Goal: Task Accomplishment & Management: Manage account settings

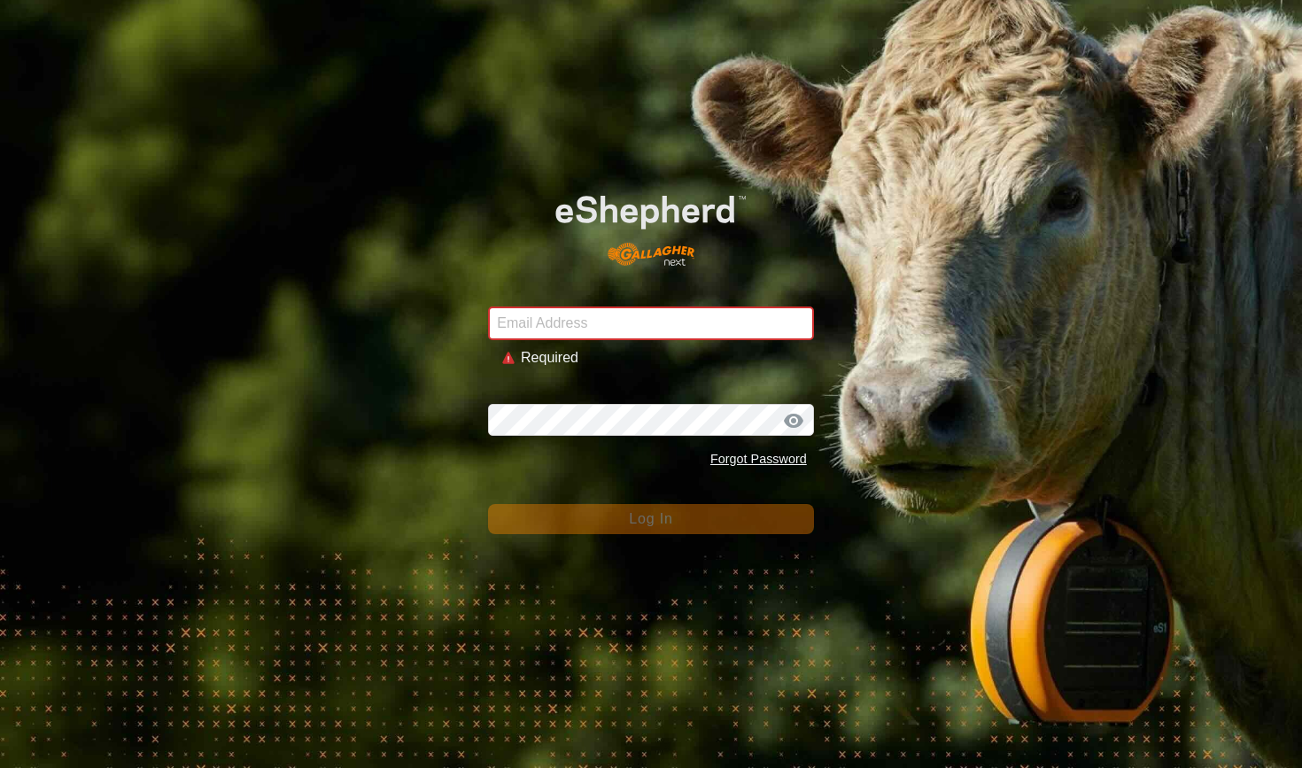
click at [287, 291] on div "Email Address Required Password Forgot Password Log In" at bounding box center [651, 384] width 1302 height 768
click at [622, 320] on input "Email Address" at bounding box center [651, 323] width 326 height 34
type input "[PERSON_NAME][EMAIL_ADDRESS][DOMAIN_NAME]"
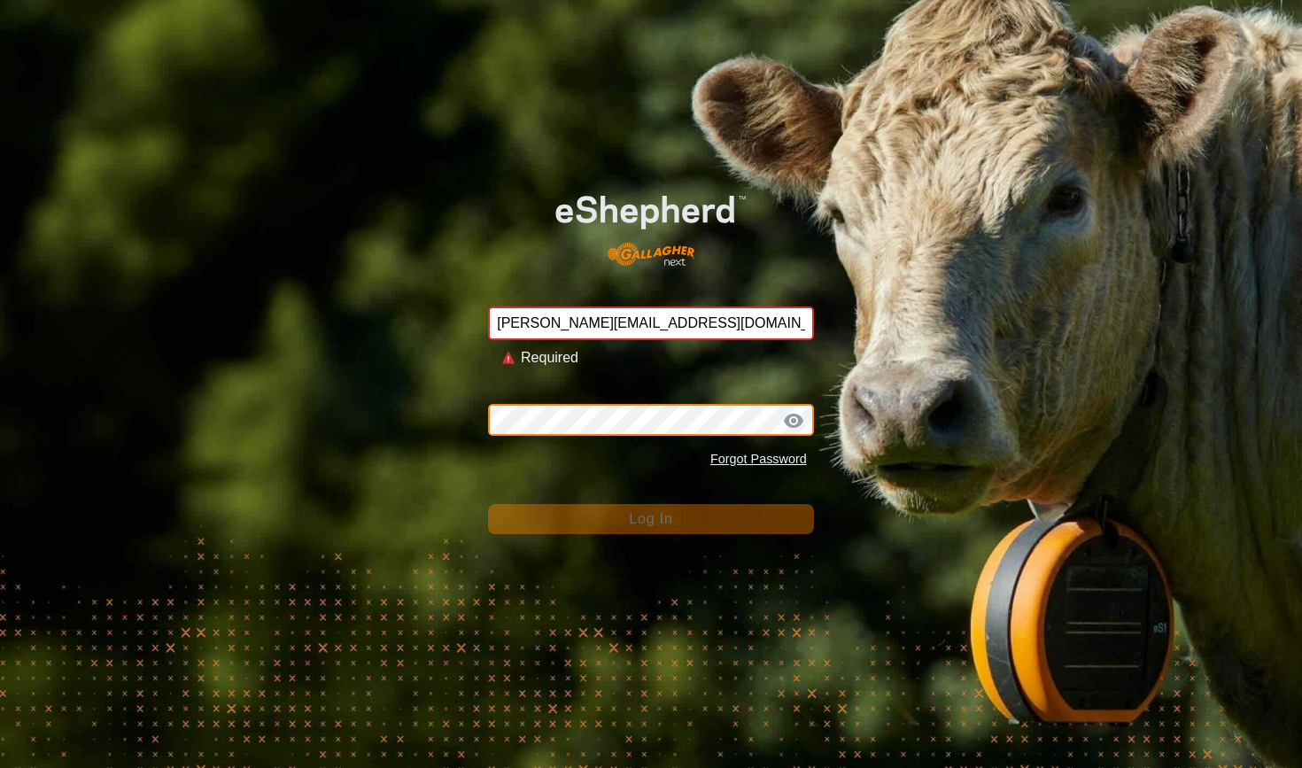
click at [651, 504] on button "Log In" at bounding box center [651, 519] width 326 height 30
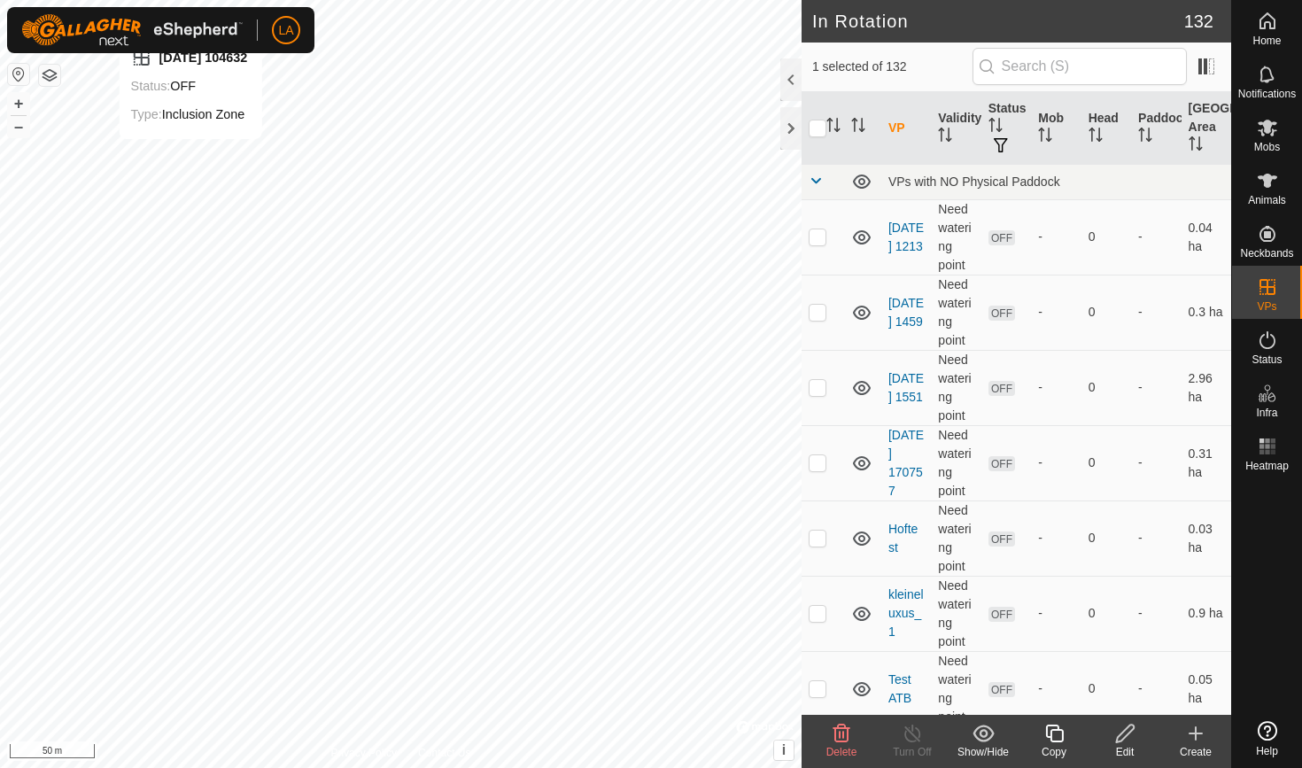
checkbox input "false"
checkbox input "true"
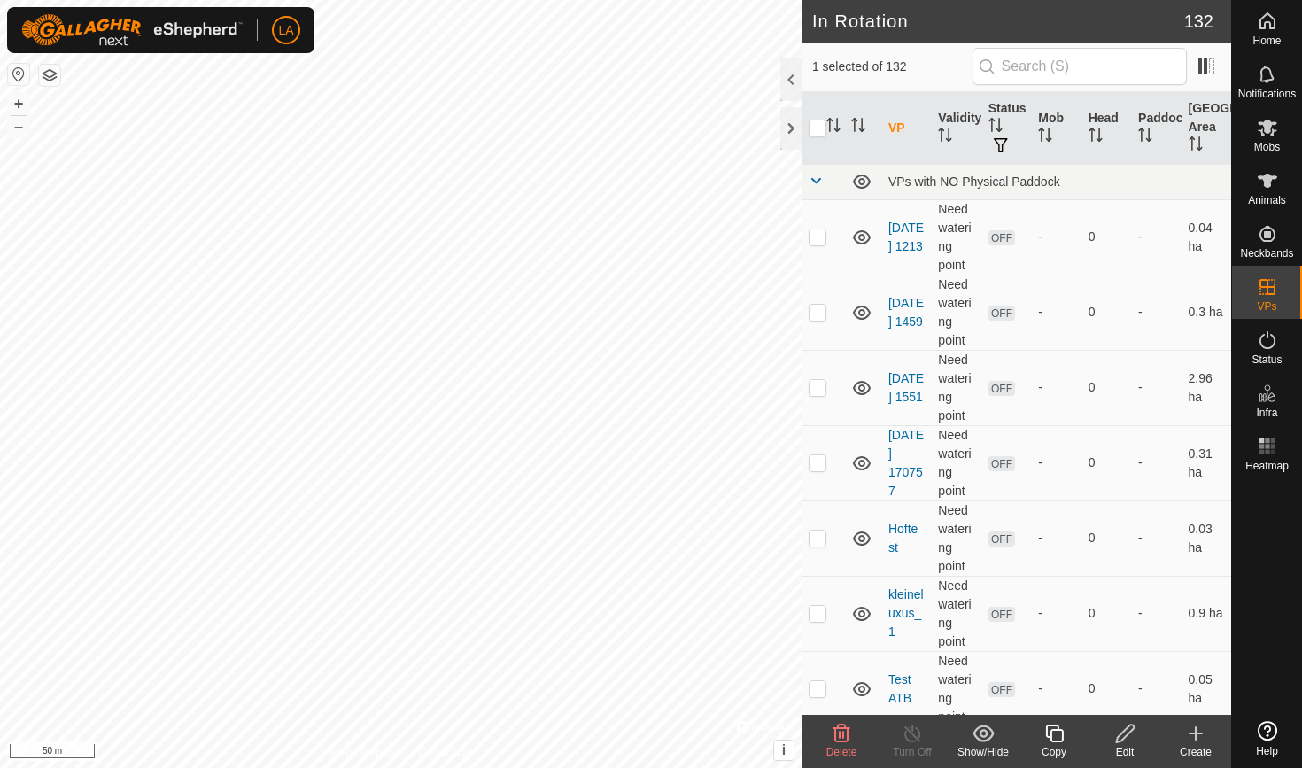
checkbox input "false"
checkbox input "true"
checkbox input "false"
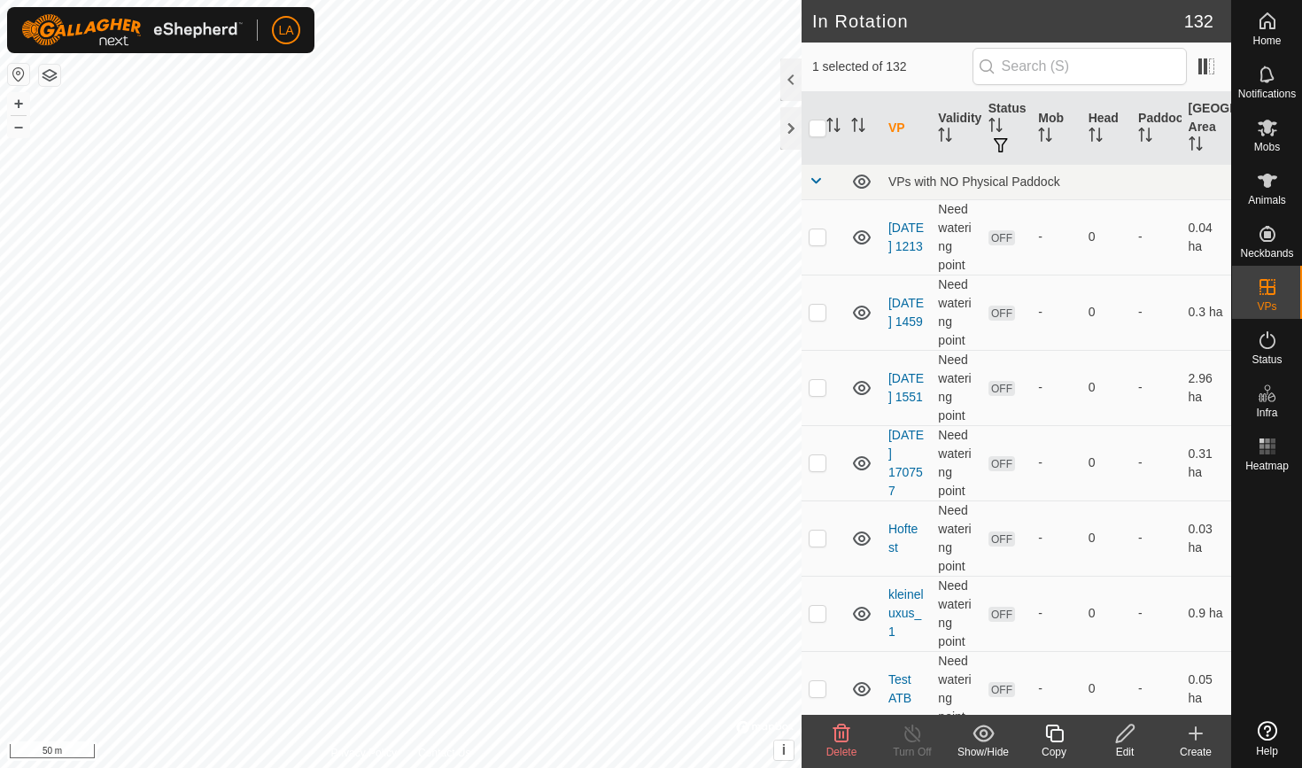
checkbox input "true"
checkbox input "false"
checkbox input "true"
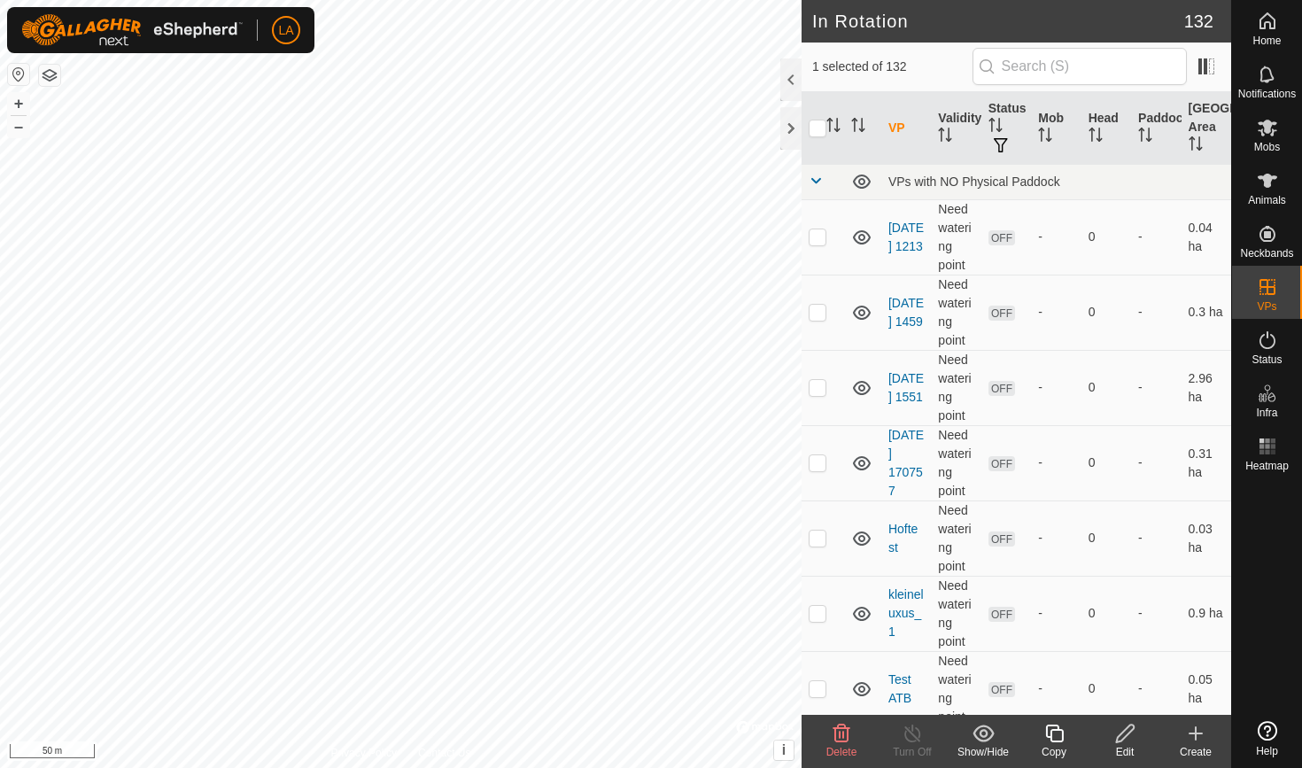
checkbox input "false"
checkbox input "true"
checkbox input "false"
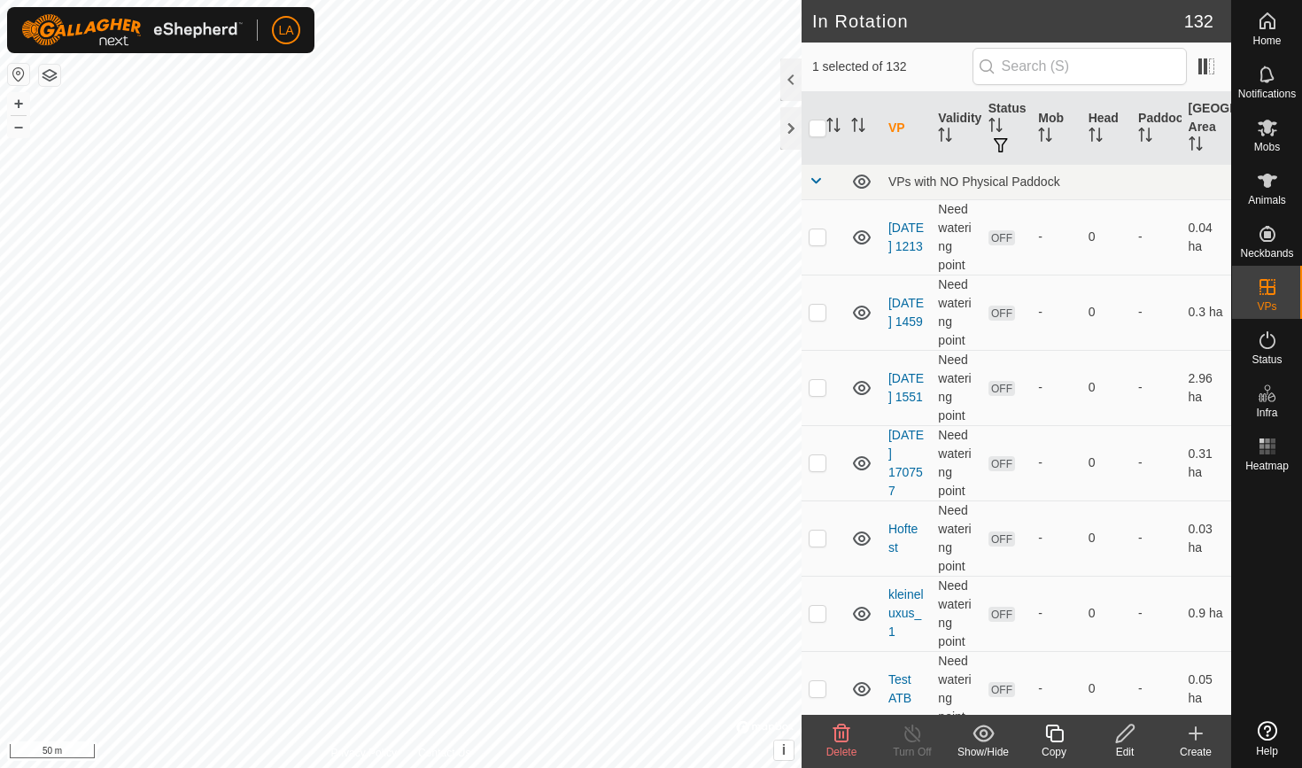
checkbox input "false"
checkbox input "true"
click at [1122, 727] on icon at bounding box center [1125, 733] width 22 height 21
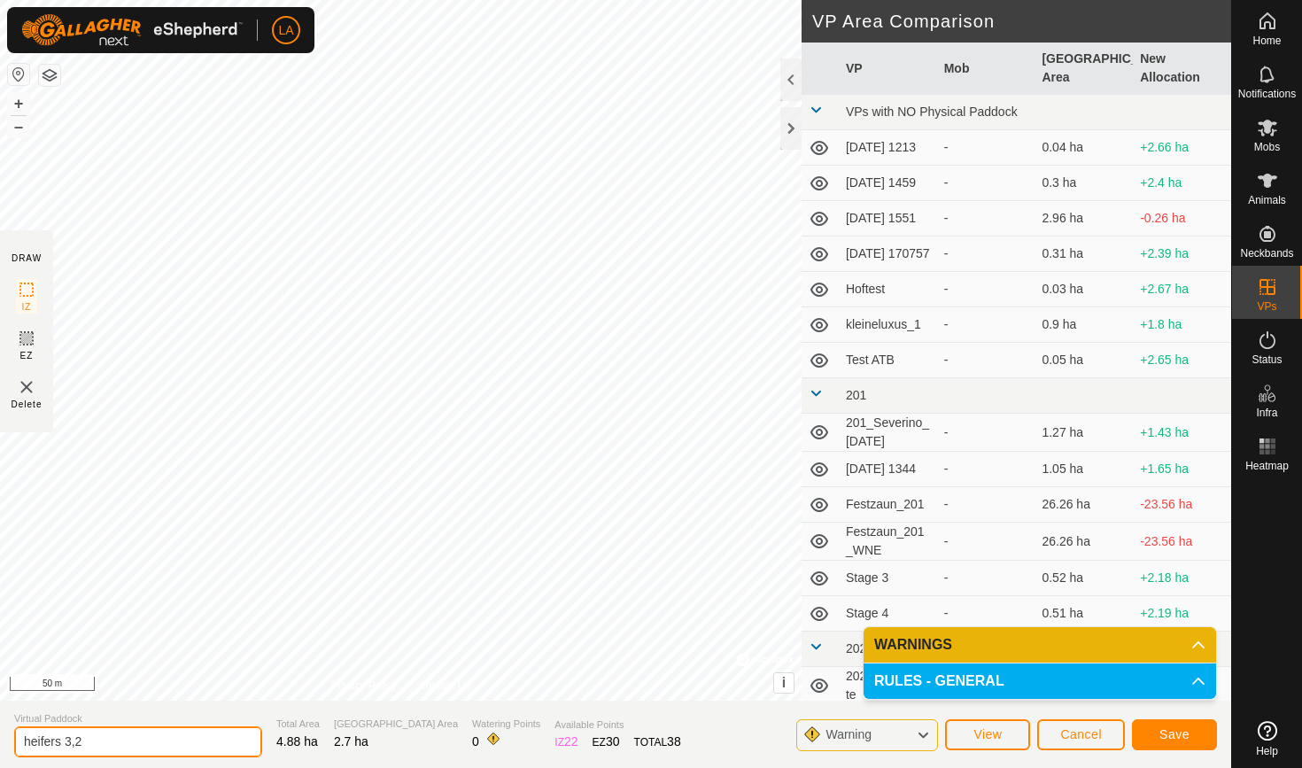
click at [98, 743] on input "heifers 3,2" at bounding box center [138, 741] width 248 height 31
click at [1171, 728] on span "Save" at bounding box center [1174, 734] width 30 height 14
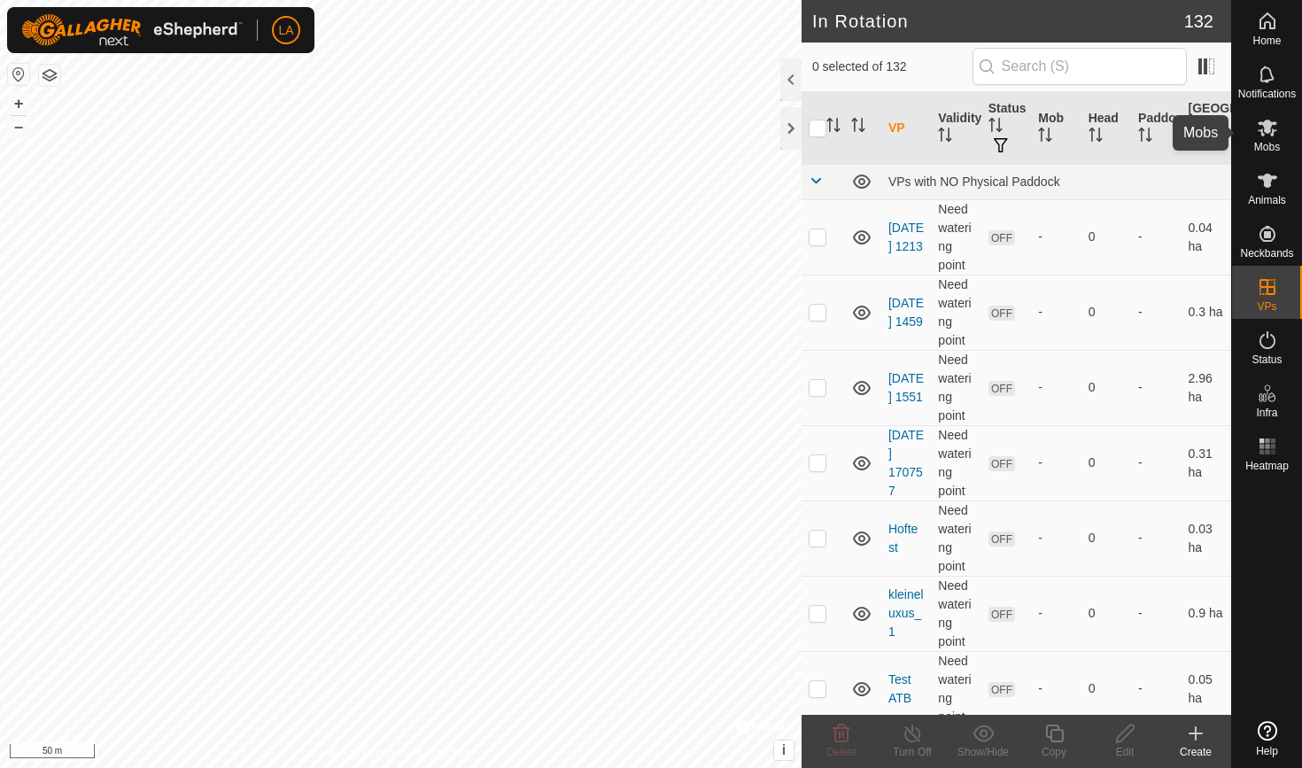
click at [1266, 137] on icon at bounding box center [1267, 127] width 21 height 21
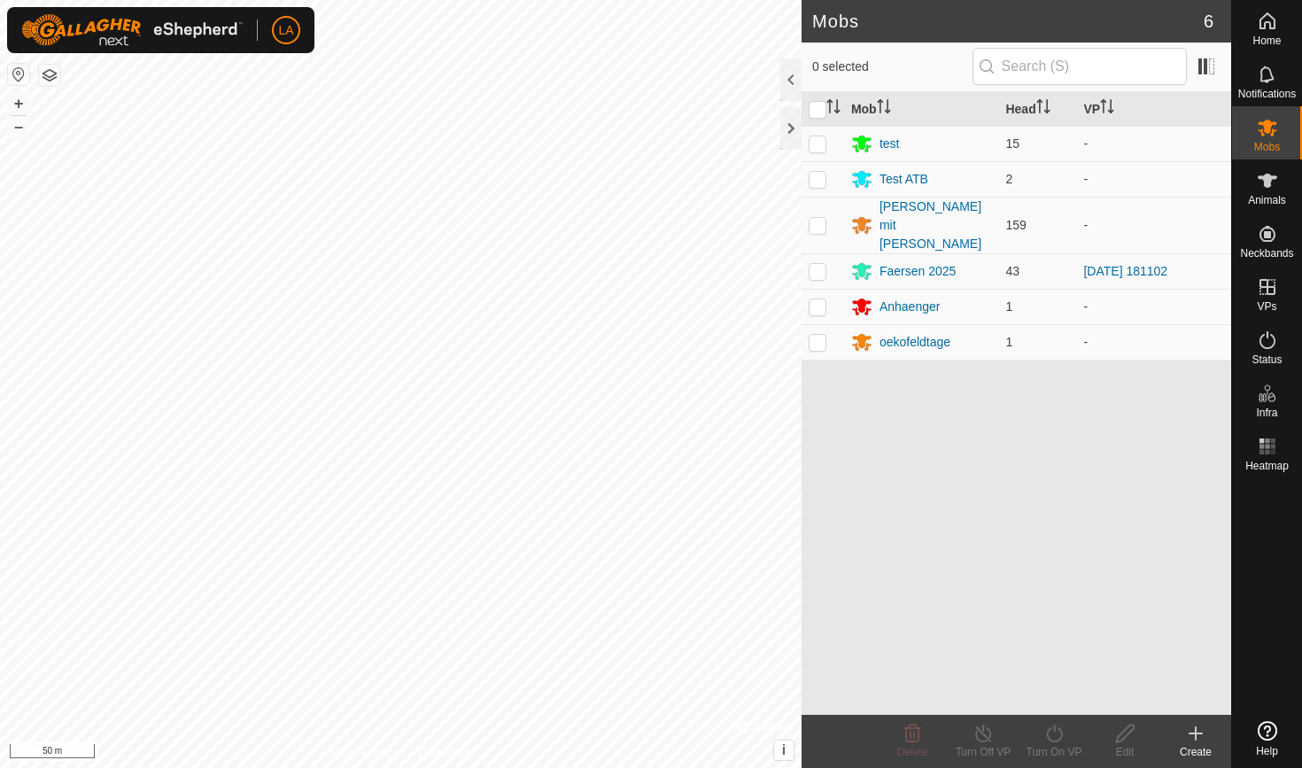
click at [1266, 125] on icon at bounding box center [1267, 128] width 19 height 17
click at [825, 264] on p-checkbox at bounding box center [818, 271] width 18 height 14
checkbox input "true"
click at [1053, 734] on icon at bounding box center [1054, 733] width 22 height 21
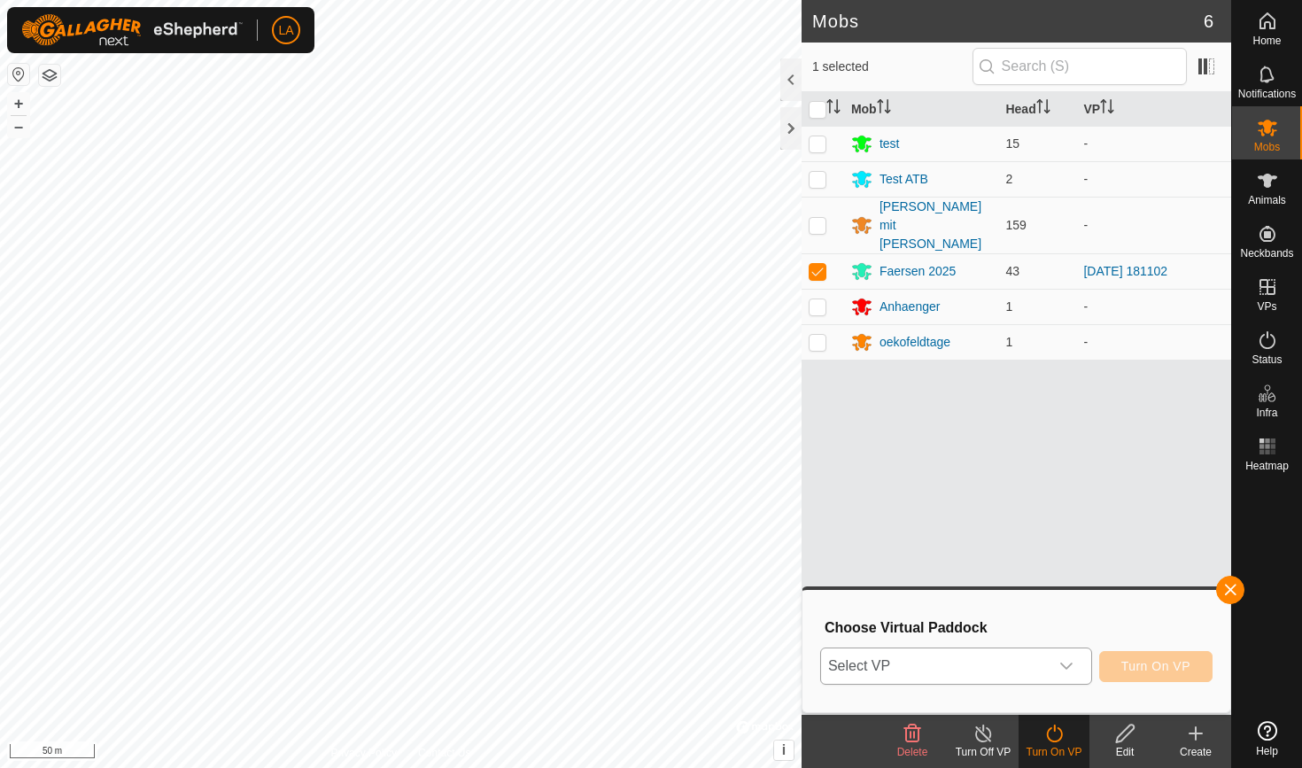
click at [974, 671] on span "Select VP" at bounding box center [935, 665] width 228 height 35
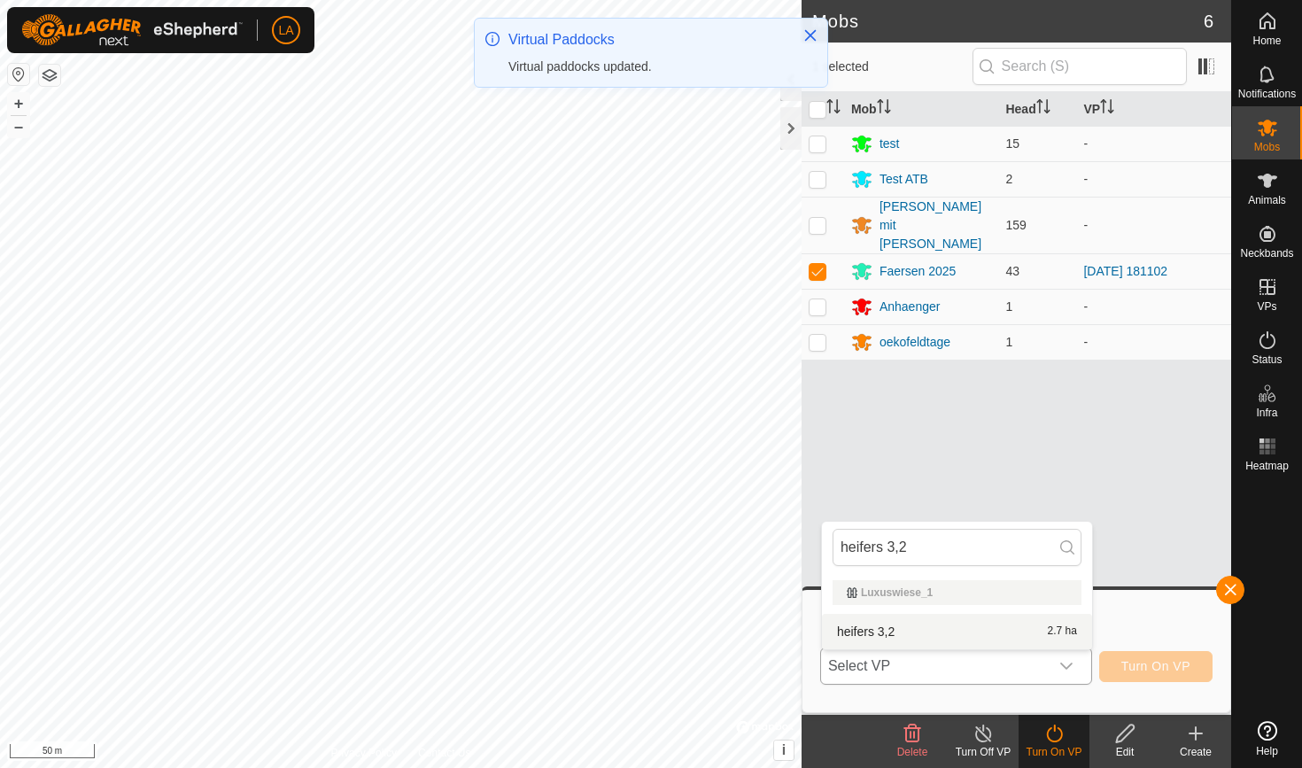
type input "heifers 3,2"
click at [905, 628] on li "heifers 3,2 2.7 ha" at bounding box center [957, 631] width 270 height 35
click at [905, 628] on h3 "Choose Virtual Paddock" at bounding box center [1019, 627] width 388 height 17
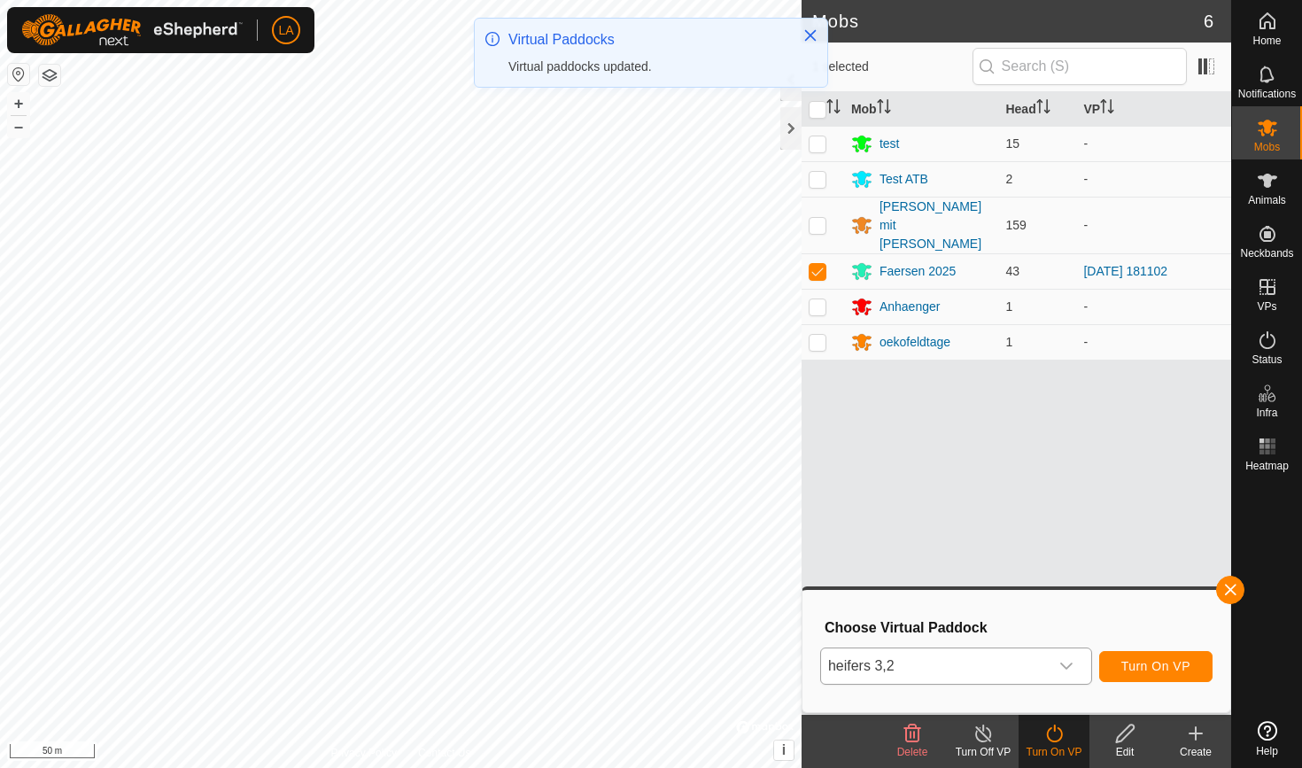
click at [1004, 619] on h3 "Choose Virtual Paddock" at bounding box center [1019, 627] width 388 height 17
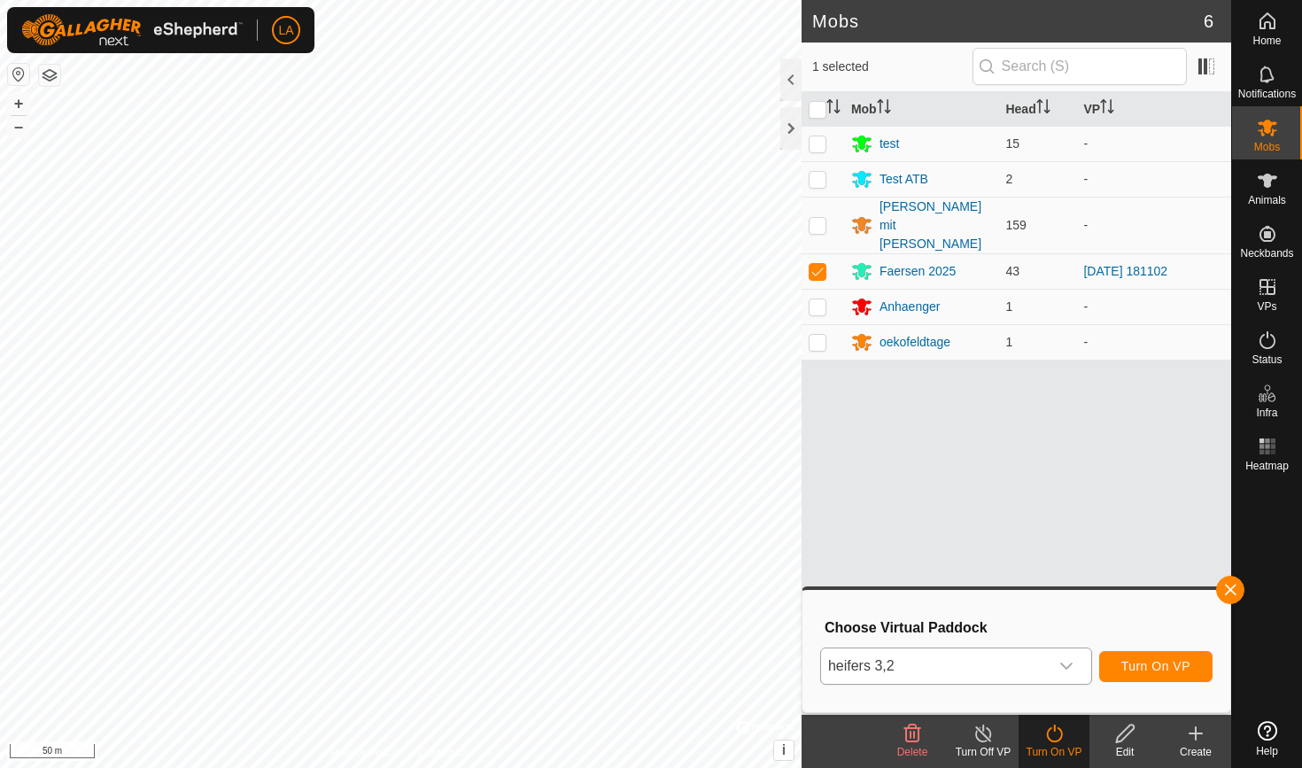
click at [1152, 671] on span "Turn On VP" at bounding box center [1155, 666] width 69 height 14
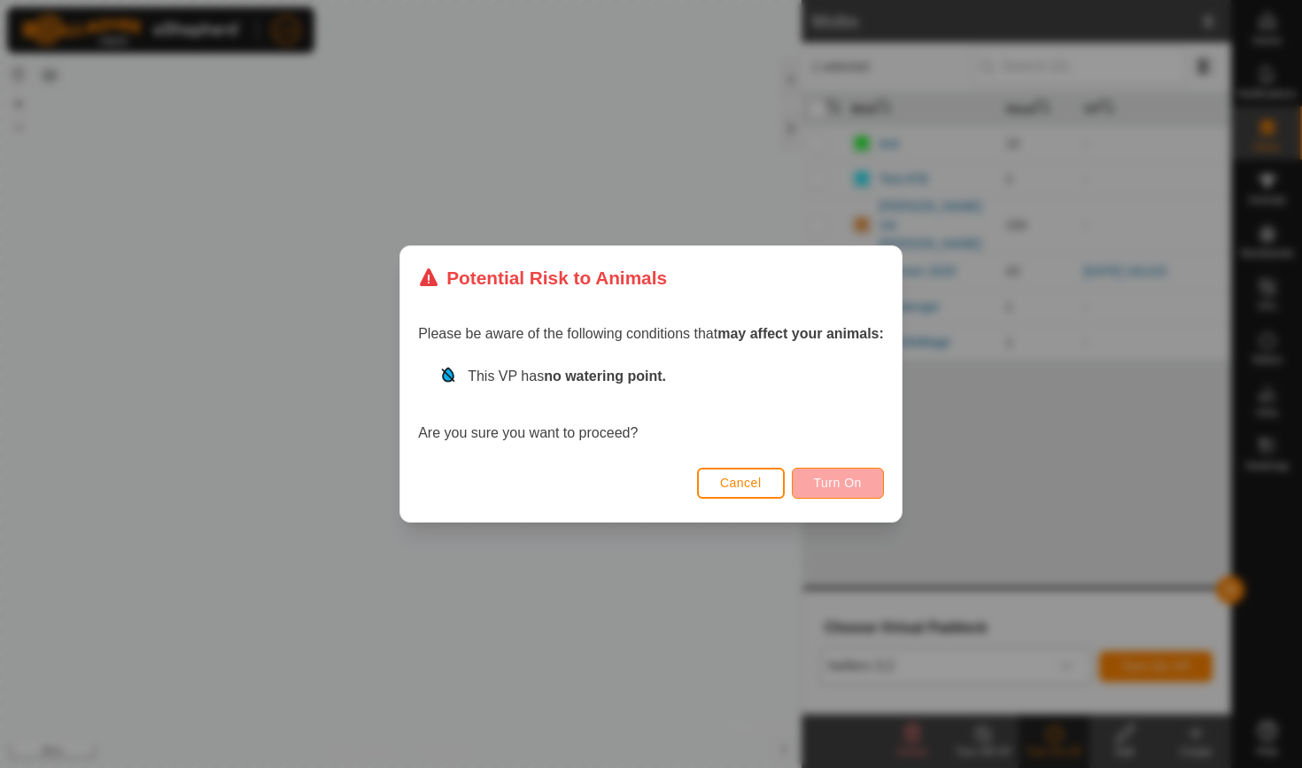
click at [838, 490] on button "Turn On" at bounding box center [838, 483] width 92 height 31
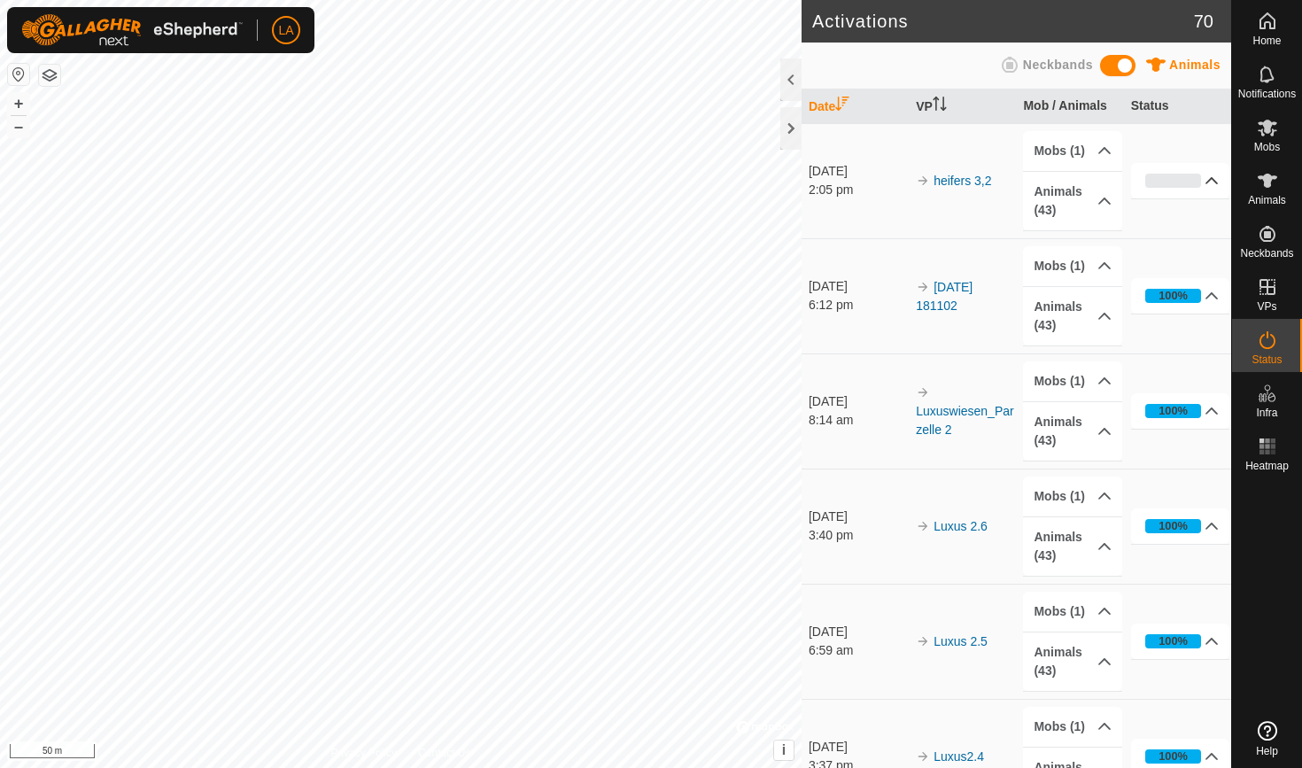
click at [1212, 187] on p-accordion-header "0%" at bounding box center [1180, 180] width 99 height 35
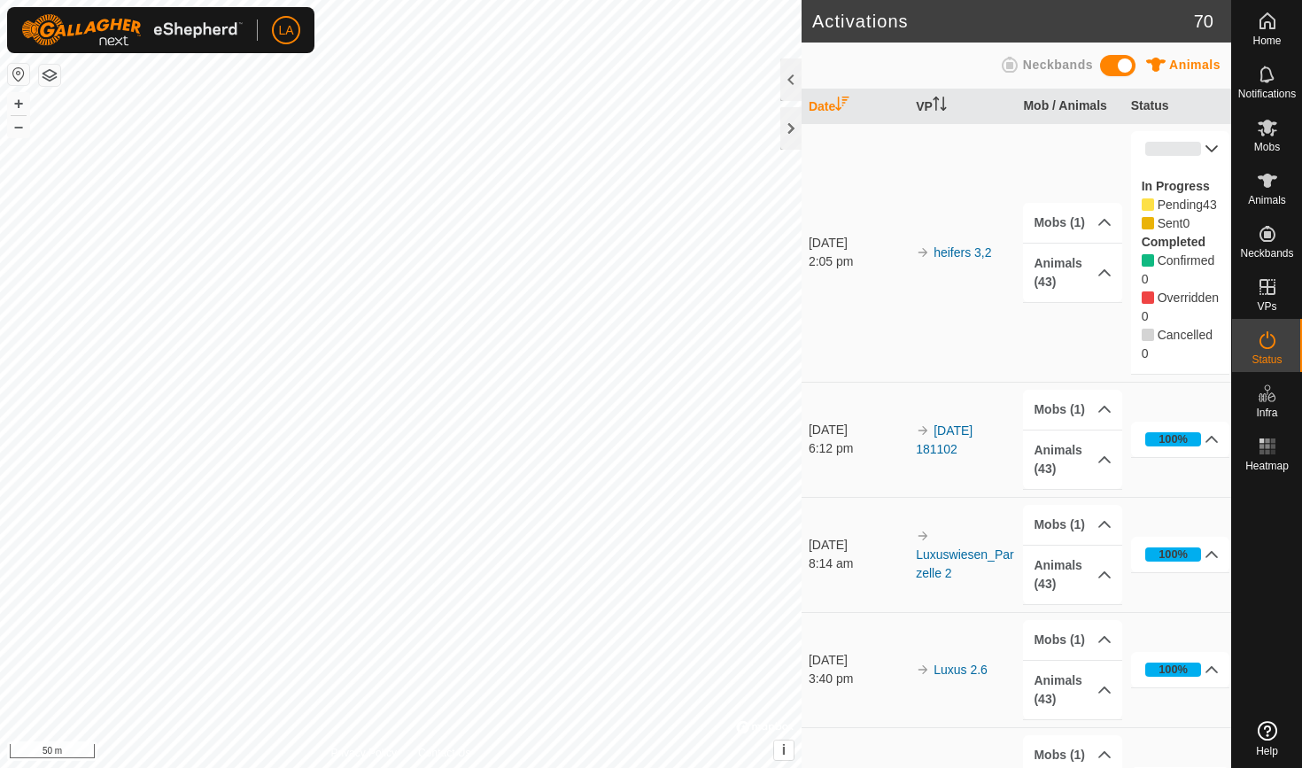
click at [1208, 153] on p-accordion-header "0%" at bounding box center [1180, 148] width 99 height 35
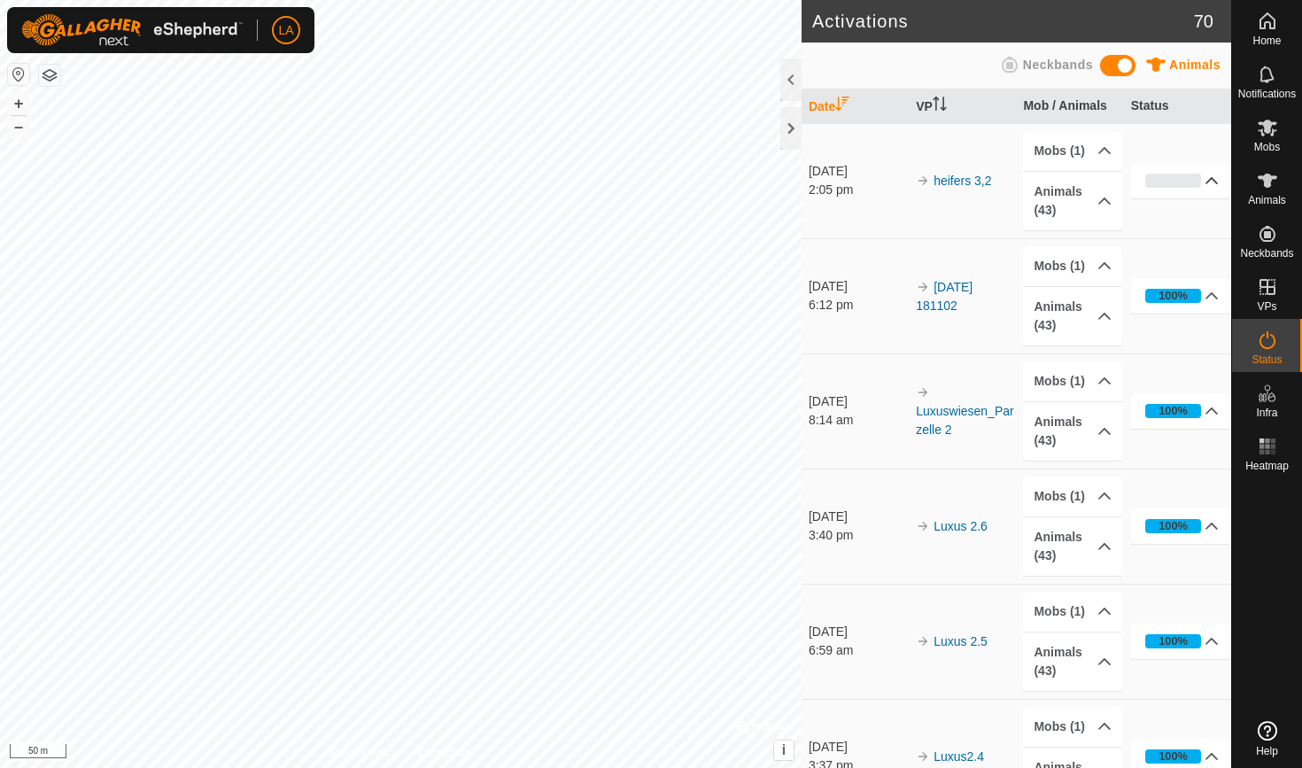
click at [1180, 177] on div "0%" at bounding box center [1173, 181] width 57 height 14
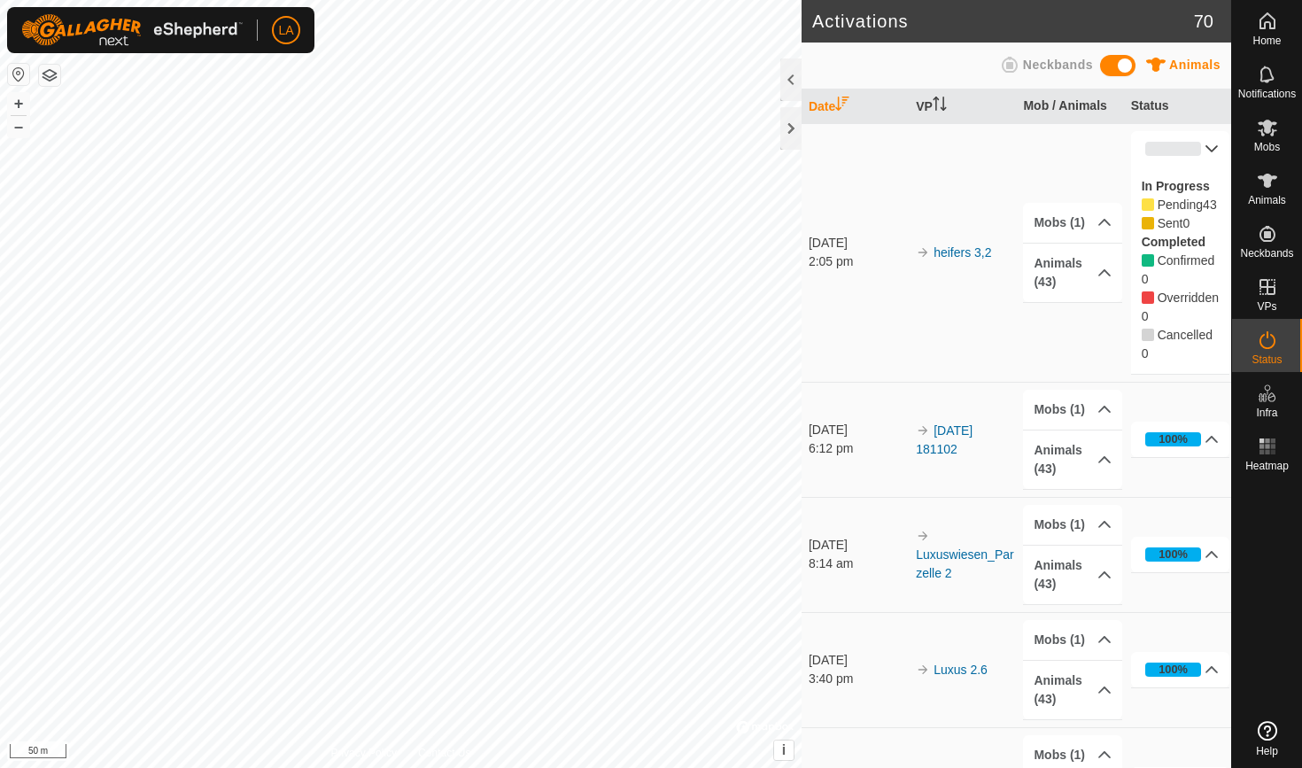
click at [1192, 154] on div "0%" at bounding box center [1173, 149] width 57 height 14
